Goal: Information Seeking & Learning: Learn about a topic

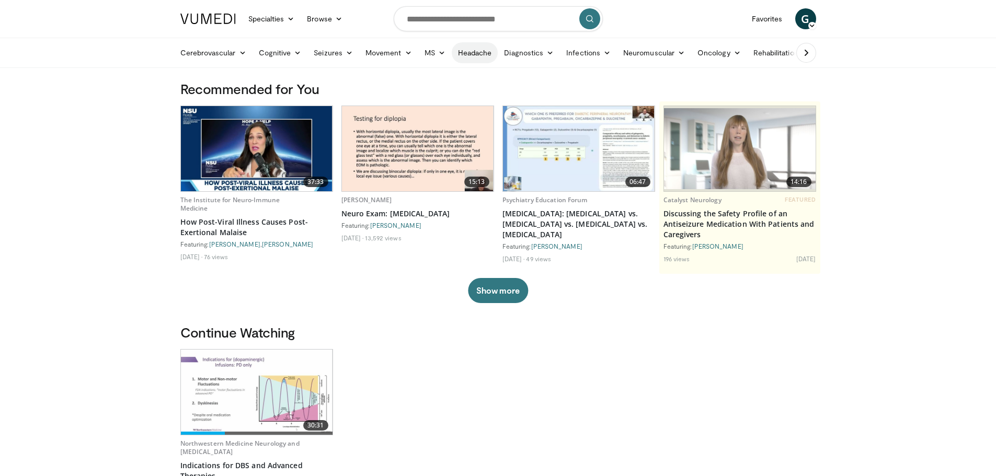
click at [469, 49] on link "Headache" at bounding box center [475, 52] width 47 height 21
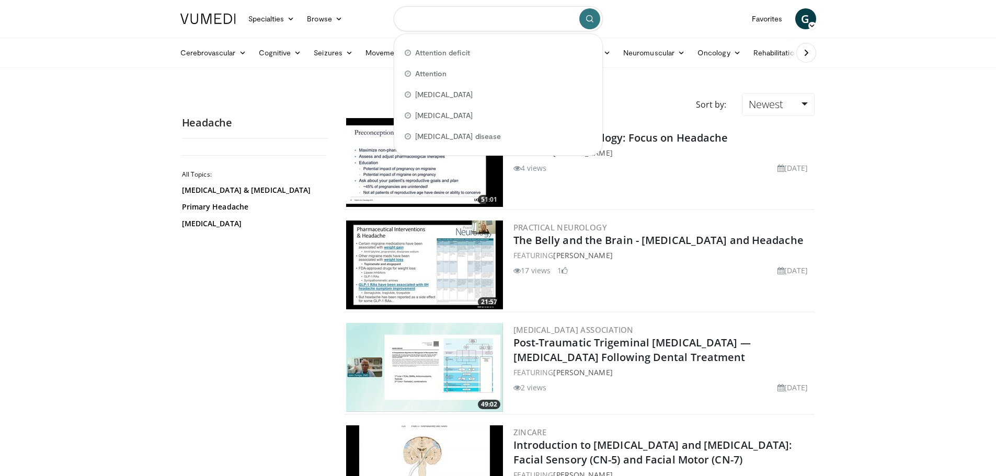
click at [450, 19] on input "Search topics, interventions" at bounding box center [498, 18] width 209 height 25
type input "*"
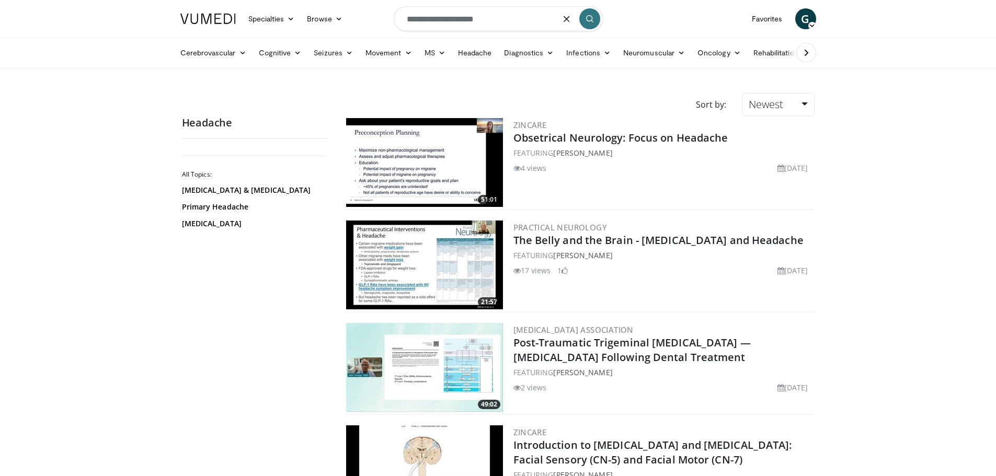
type input "**********"
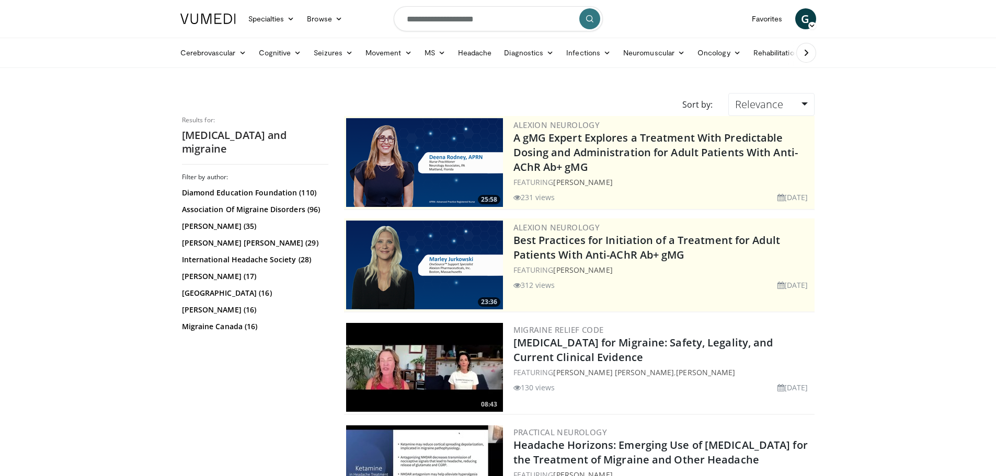
click at [440, 361] on img at bounding box center [424, 367] width 157 height 89
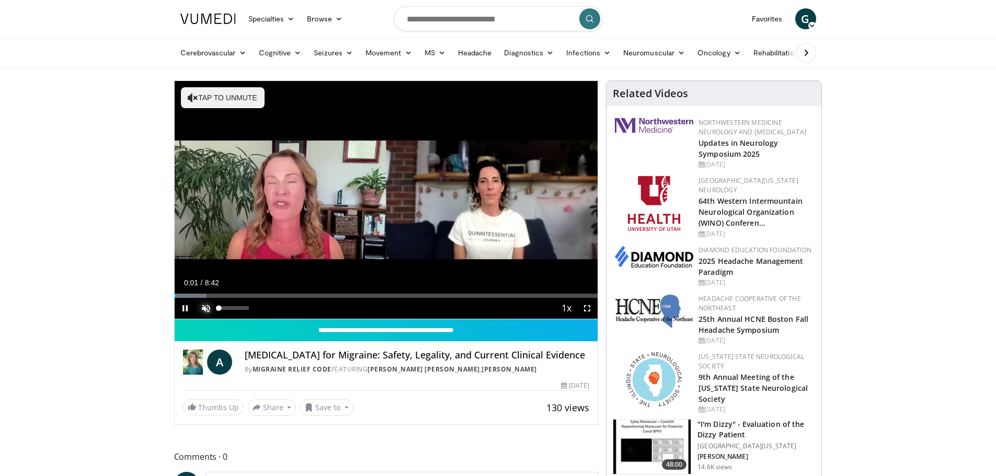
click at [205, 306] on span "Video Player" at bounding box center [205, 308] width 21 height 21
click at [234, 305] on div "53%" at bounding box center [234, 308] width 37 height 21
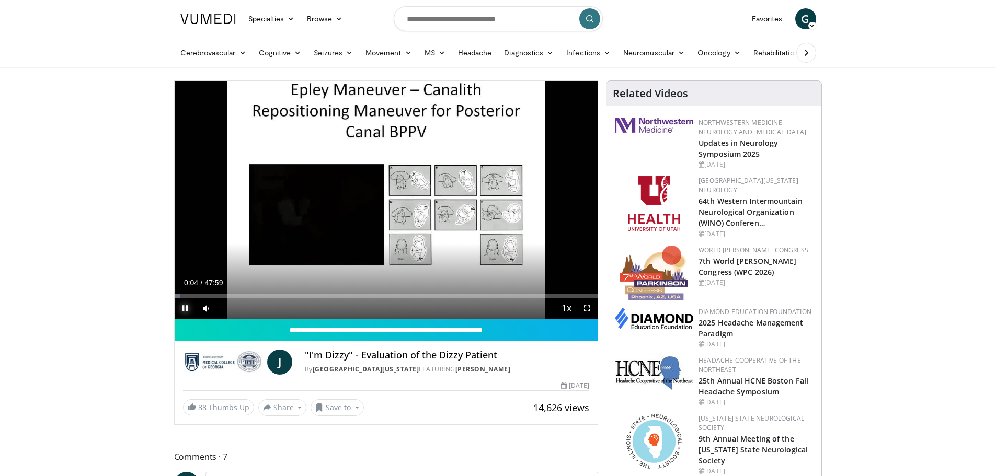
click at [184, 310] on span "Video Player" at bounding box center [185, 308] width 21 height 21
